Goal: Information Seeking & Learning: Learn about a topic

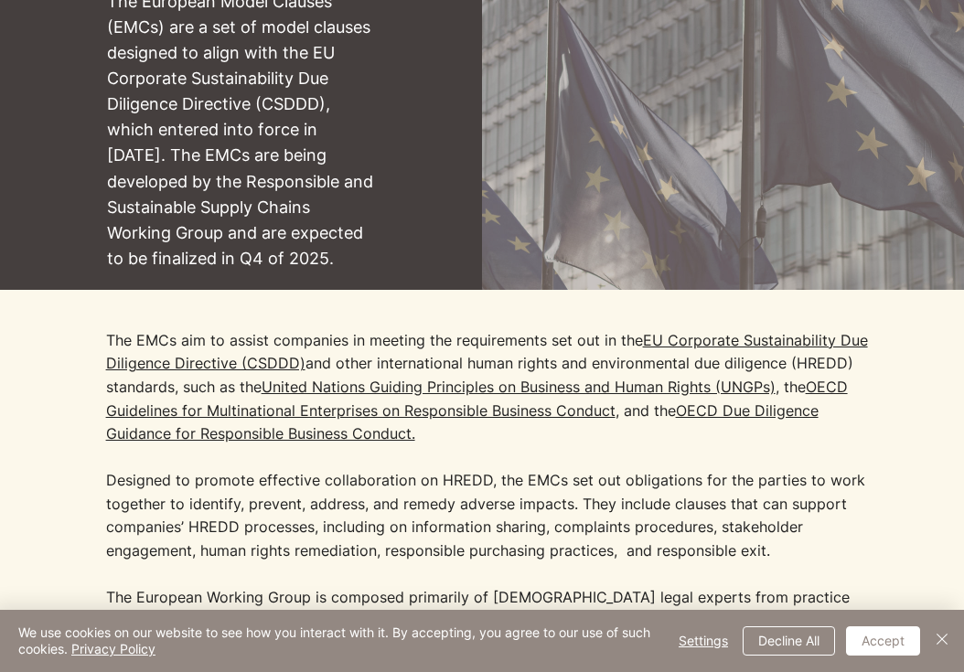
scroll to position [332, 0]
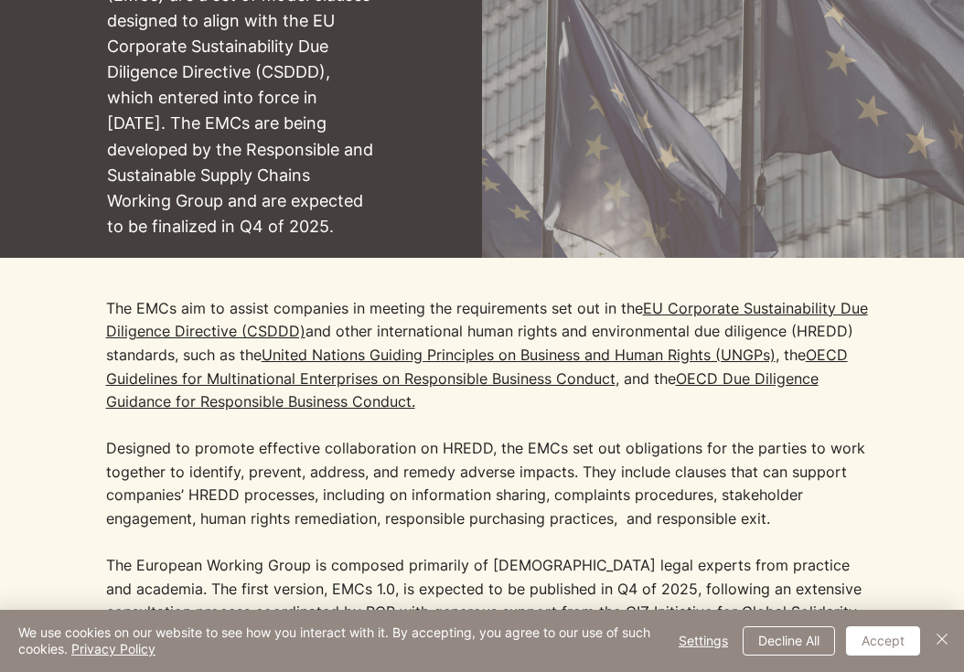
drag, startPoint x: 205, startPoint y: 225, endPoint x: 335, endPoint y: 227, distance: 129.9
click at [335, 227] on p "The European Model Clauses (EMCs) are a set of model clauses designed to align …" at bounding box center [242, 98] width 270 height 283
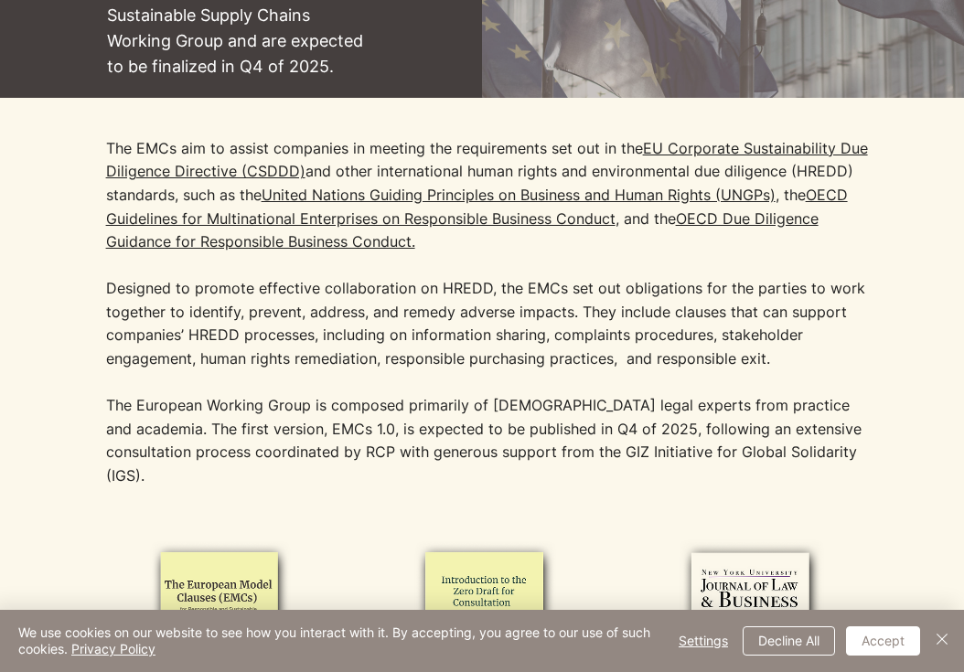
scroll to position [495, 0]
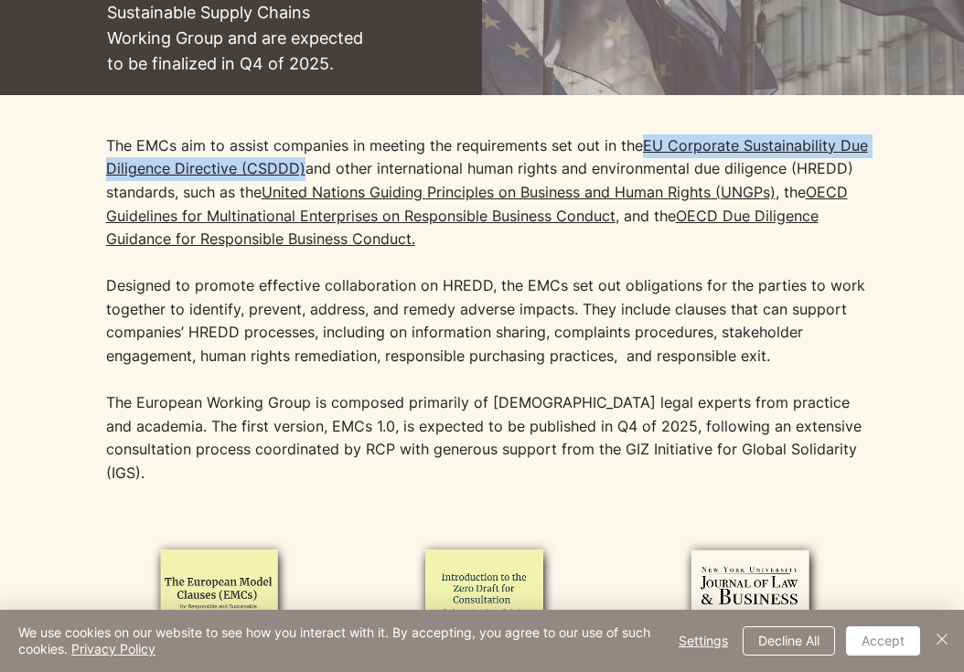
drag, startPoint x: 641, startPoint y: 145, endPoint x: 301, endPoint y: 171, distance: 341.2
click at [301, 171] on p "The EMCs aim to assist companies in meeting the requirements set out in the [GE…" at bounding box center [491, 251] width 771 height 234
copy p "EU Corporate Sustainability Due Diligence Directive (CSDDD)"
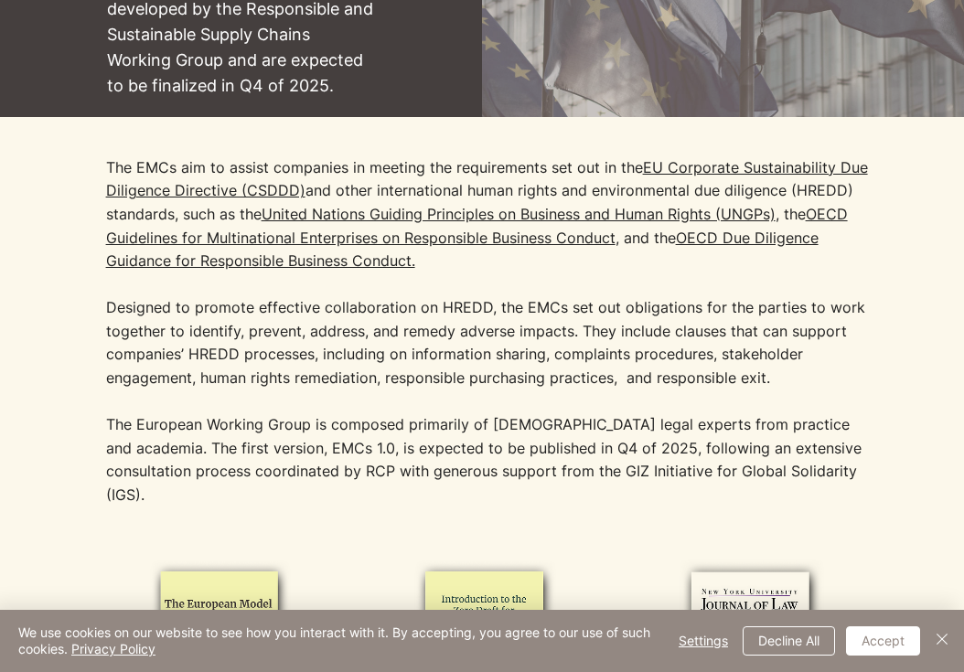
click at [606, 166] on p "The EMCs aim to assist companies in meeting the requirements set out in the [GE…" at bounding box center [491, 273] width 771 height 234
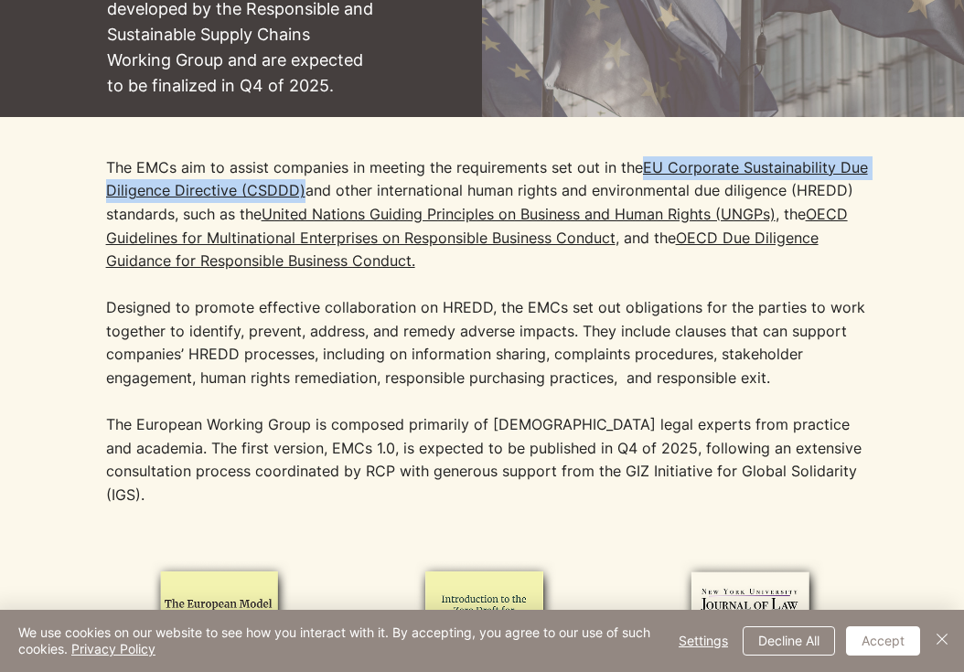
drag, startPoint x: 642, startPoint y: 173, endPoint x: 299, endPoint y: 198, distance: 343.9
click at [299, 198] on p "The EMCs aim to assist companies in meeting the requirements set out in the [GE…" at bounding box center [491, 273] width 771 height 234
copy link "EU Corporate Sustainability Due Diligence Directive (CSDDD)"
